Goal: Find contact information: Find contact information

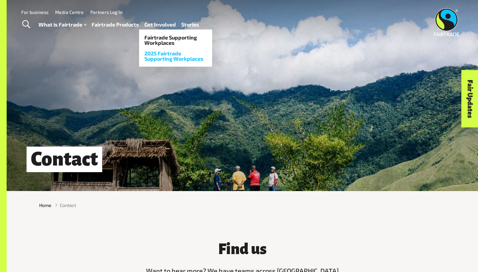
click at [174, 57] on link "2025 Fairtrade Supporting Workplaces" at bounding box center [175, 56] width 73 height 16
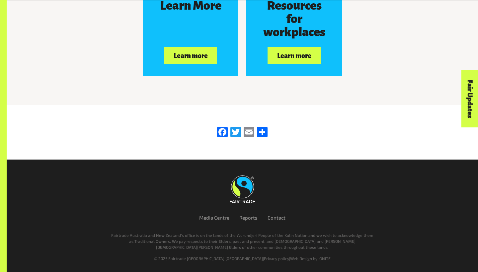
scroll to position [1158, 0]
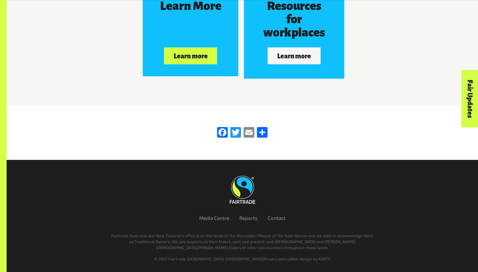
click at [294, 62] on button "Learn more" at bounding box center [294, 55] width 53 height 17
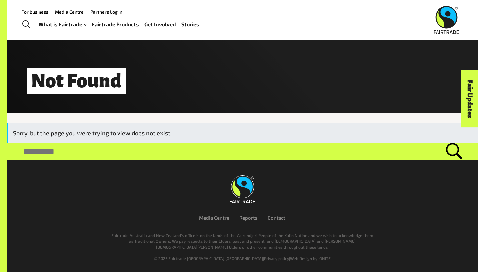
scroll to position [78, 0]
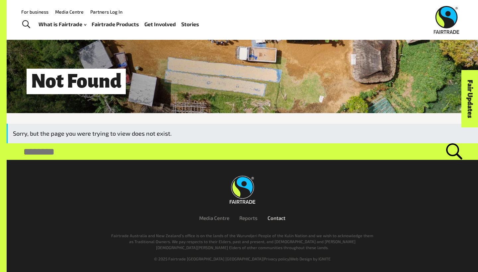
click at [277, 218] on link "Contact" at bounding box center [277, 218] width 18 height 6
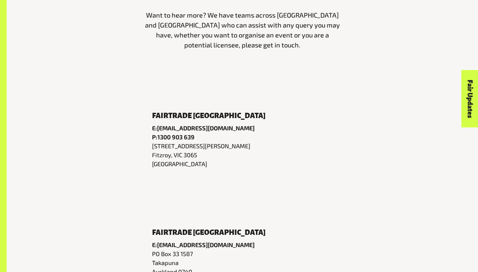
scroll to position [256, 0]
drag, startPoint x: 224, startPoint y: 128, endPoint x: 159, endPoint y: 129, distance: 65.7
click at [159, 129] on p "E: [EMAIL_ADDRESS][DOMAIN_NAME]" at bounding box center [242, 128] width 181 height 9
copy p "[EMAIL_ADDRESS][DOMAIN_NAME]"
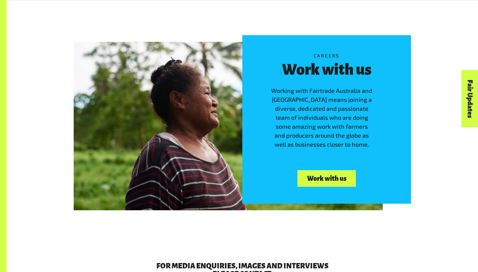
scroll to position [904, 0]
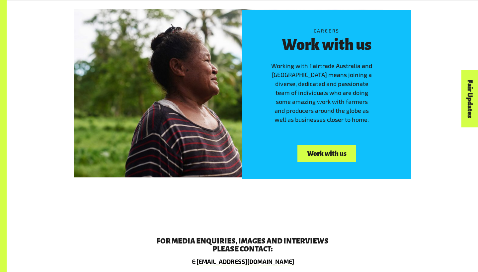
click at [327, 149] on link "Work with us" at bounding box center [326, 153] width 58 height 17
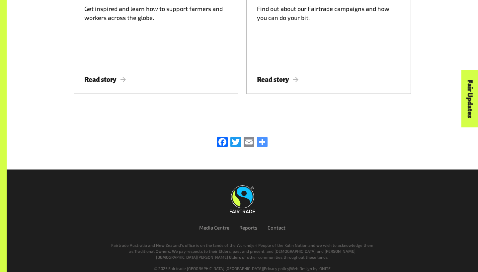
scroll to position [932, 0]
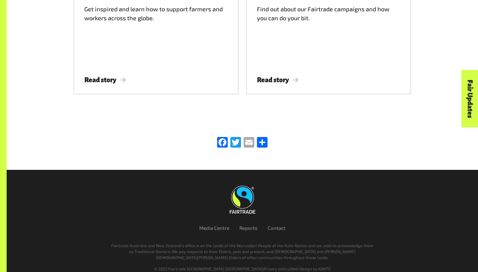
click at [249, 137] on link "Email" at bounding box center [248, 143] width 13 height 12
